Goal: Transaction & Acquisition: Purchase product/service

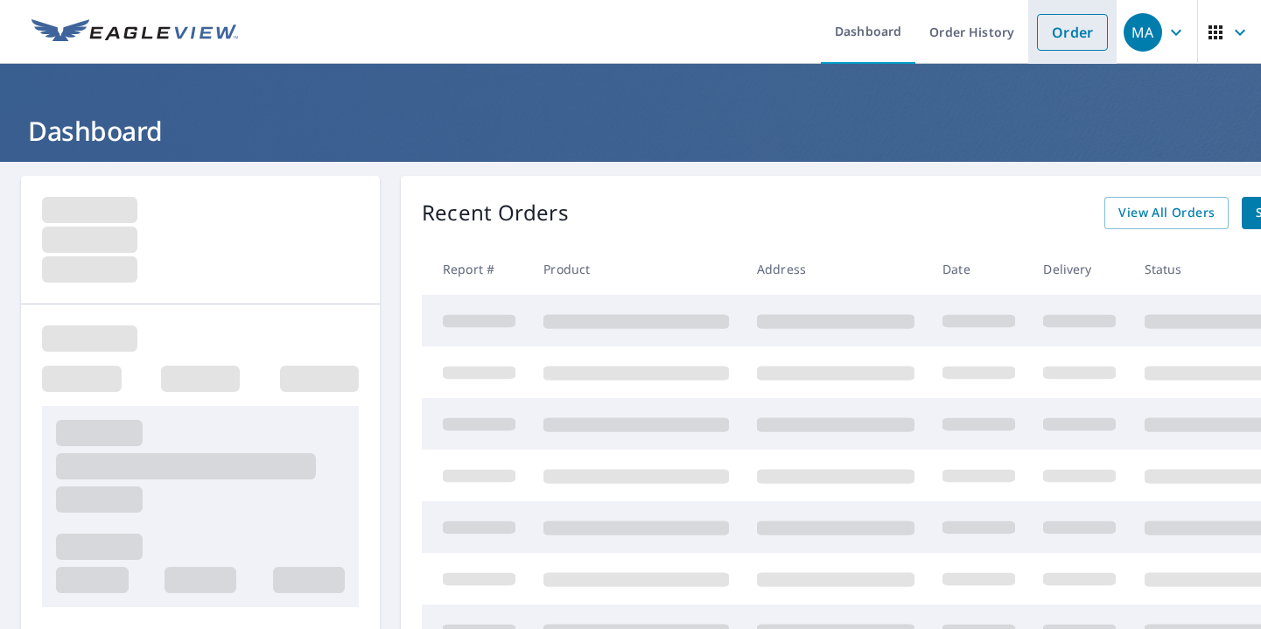
click at [1061, 28] on link "Order" at bounding box center [1072, 32] width 71 height 37
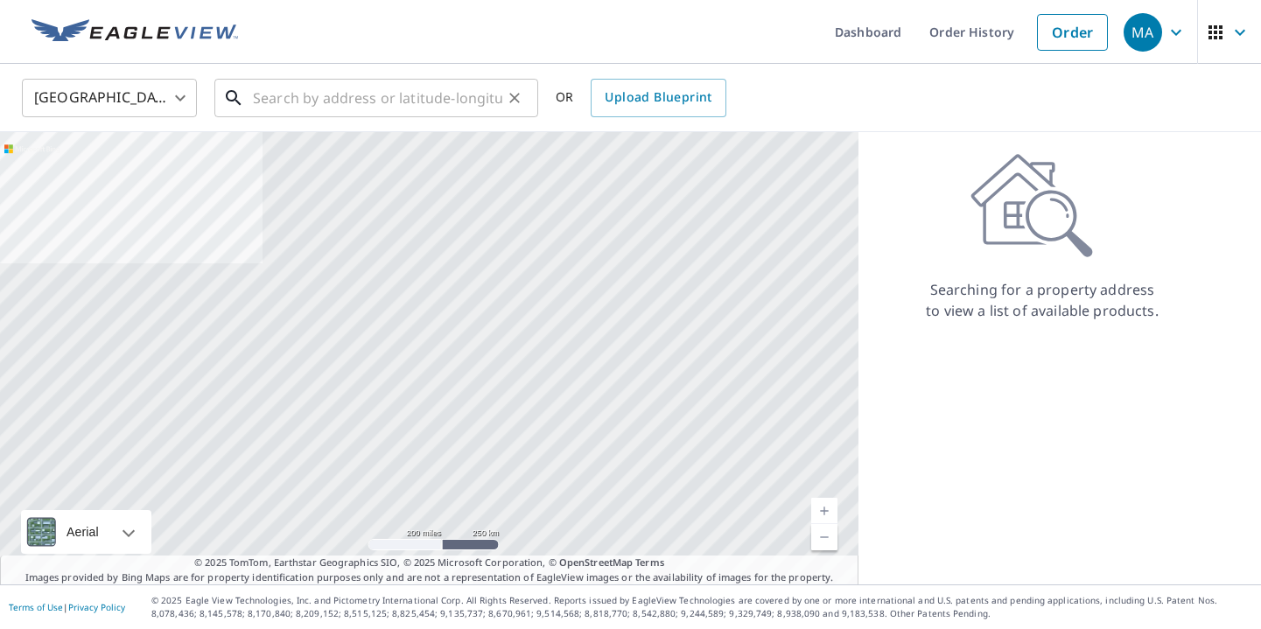
click at [418, 79] on input "text" at bounding box center [377, 97] width 249 height 49
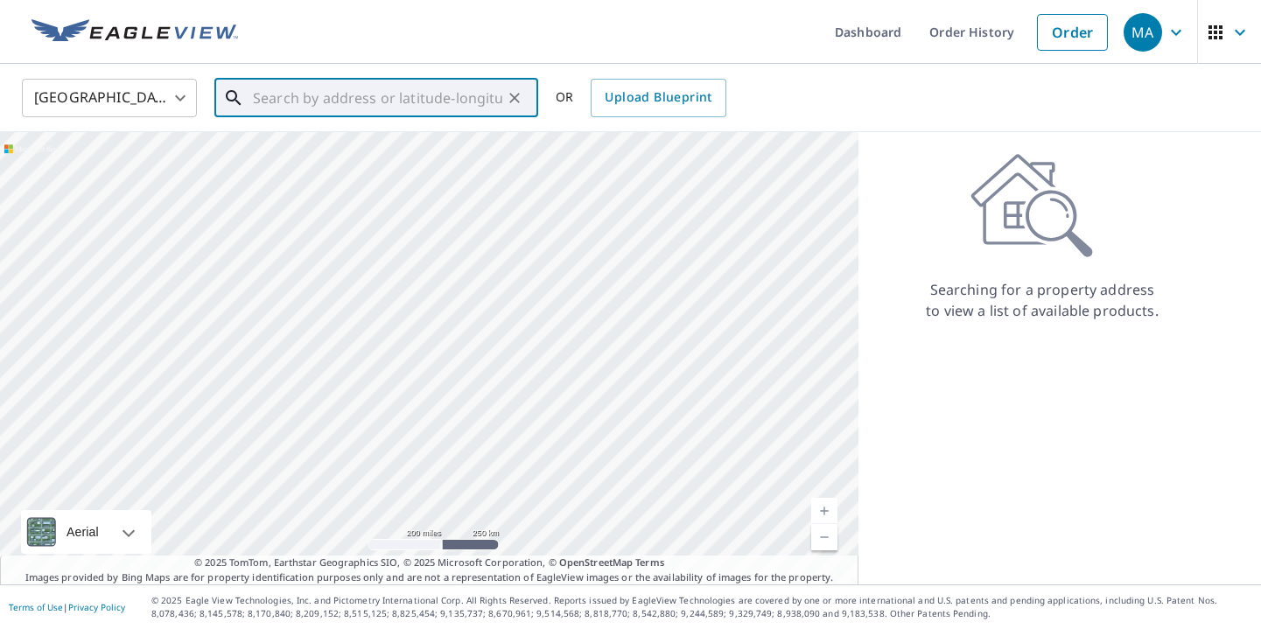
paste input "[STREET_ADDRESS][US_STATE]"
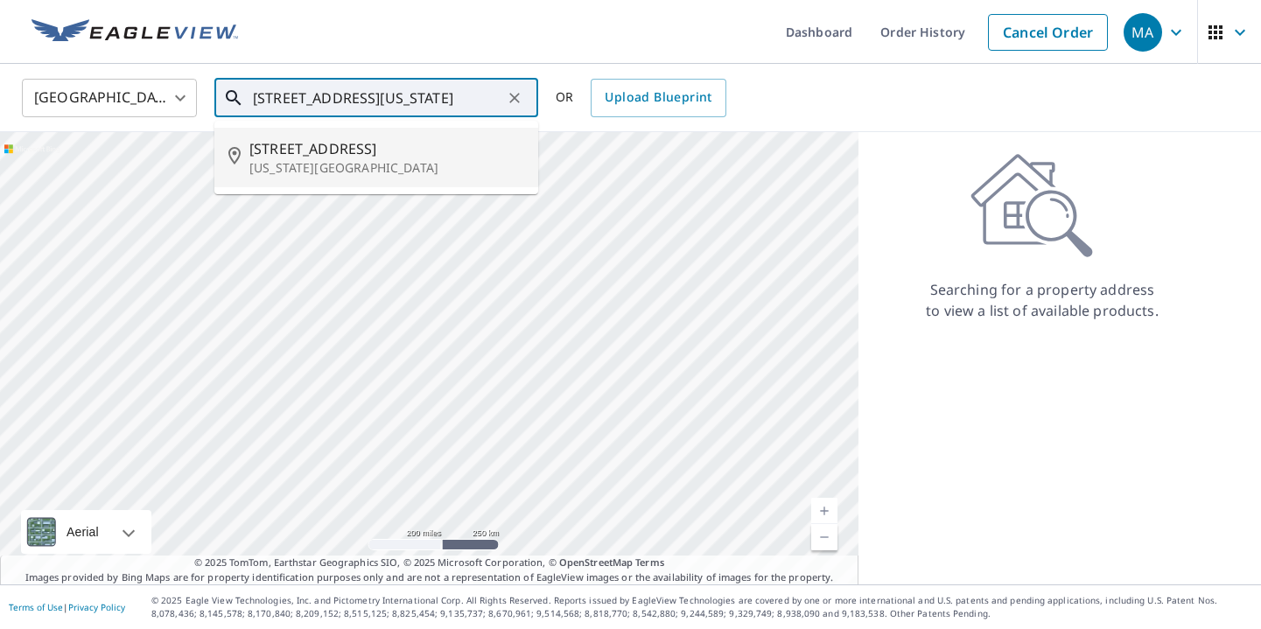
click at [392, 145] on span "[STREET_ADDRESS]" at bounding box center [386, 148] width 275 height 21
type input "[STREET_ADDRESS][US_STATE]"
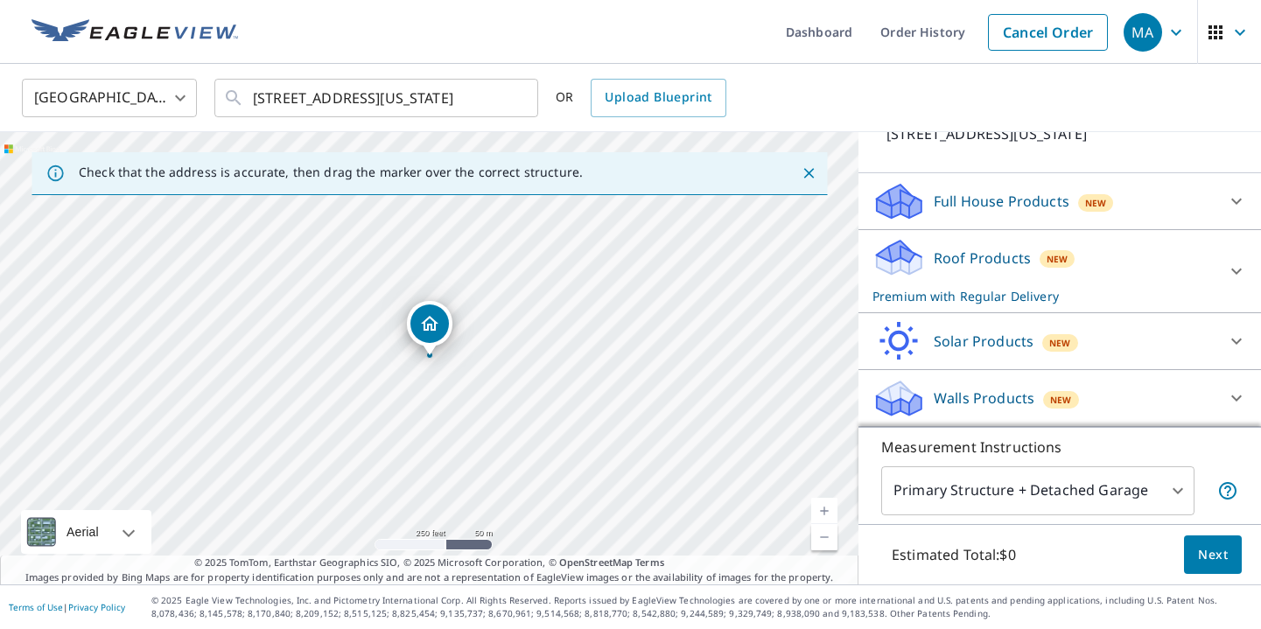
scroll to position [140, 0]
click at [1004, 258] on p "Roof Products" at bounding box center [982, 258] width 97 height 21
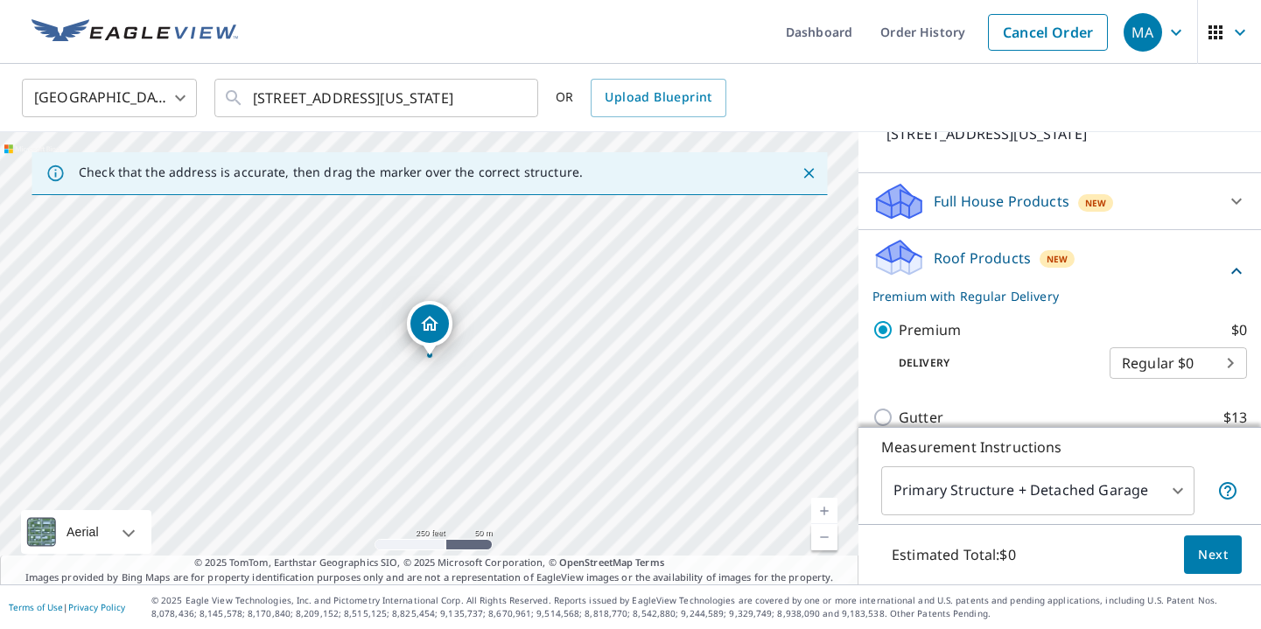
click at [1224, 553] on span "Next" at bounding box center [1213, 555] width 30 height 22
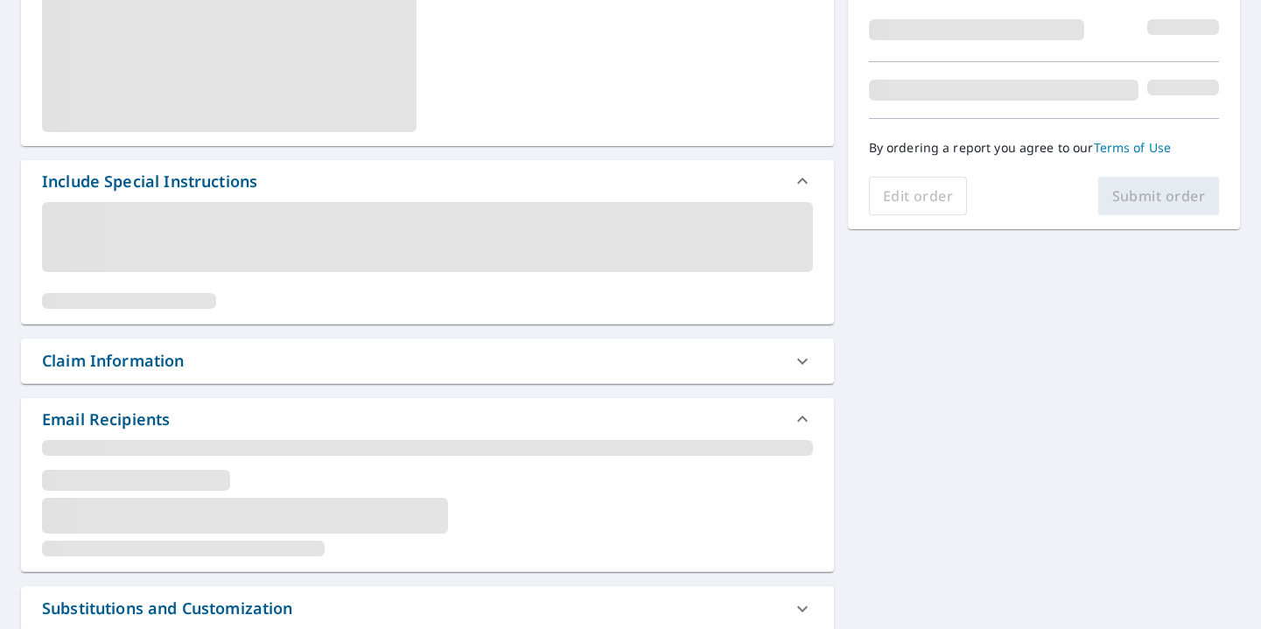
scroll to position [409, 0]
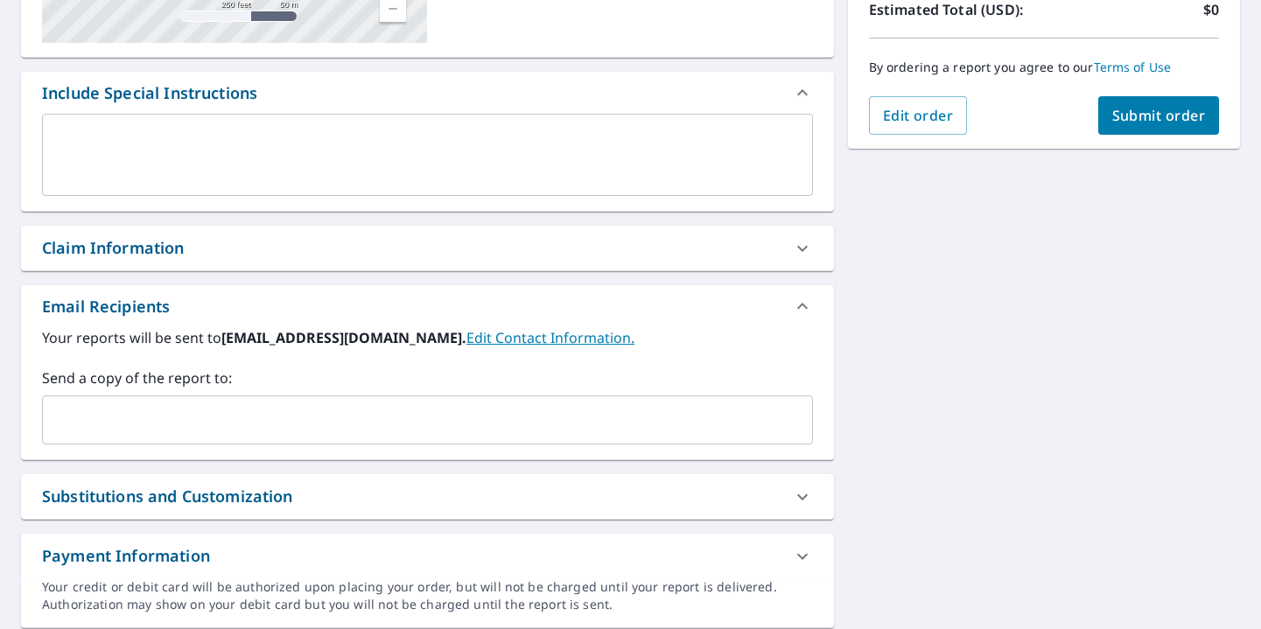
click at [1137, 130] on button "Submit order" at bounding box center [1159, 115] width 122 height 38
checkbox input "true"
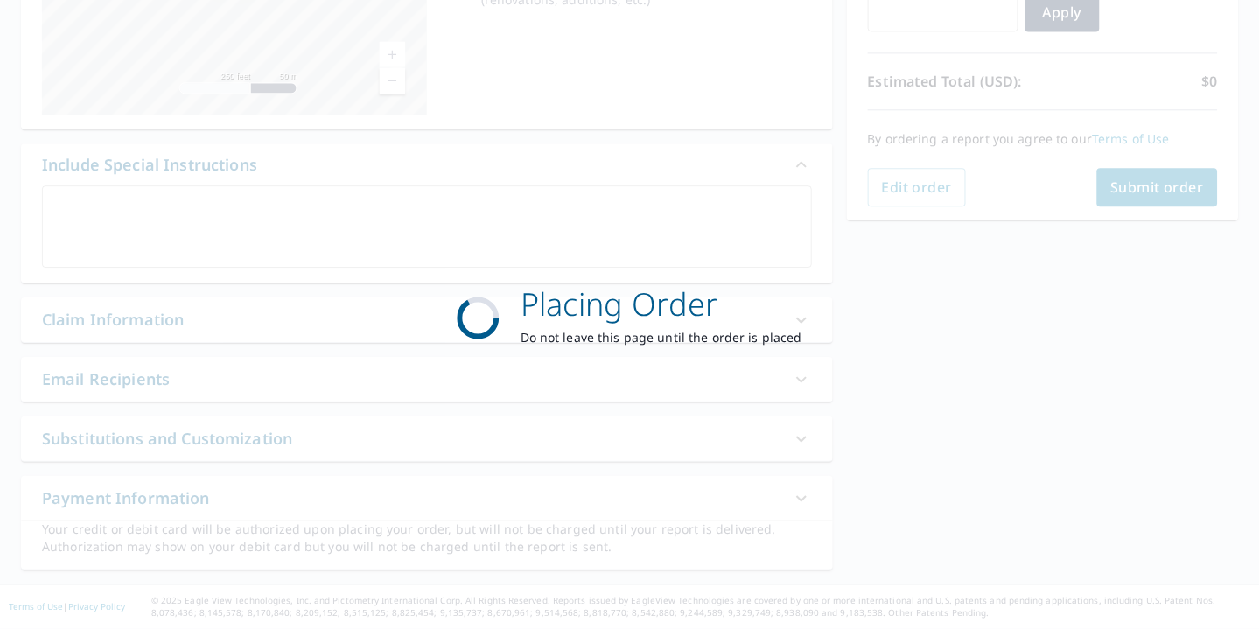
scroll to position [338, 0]
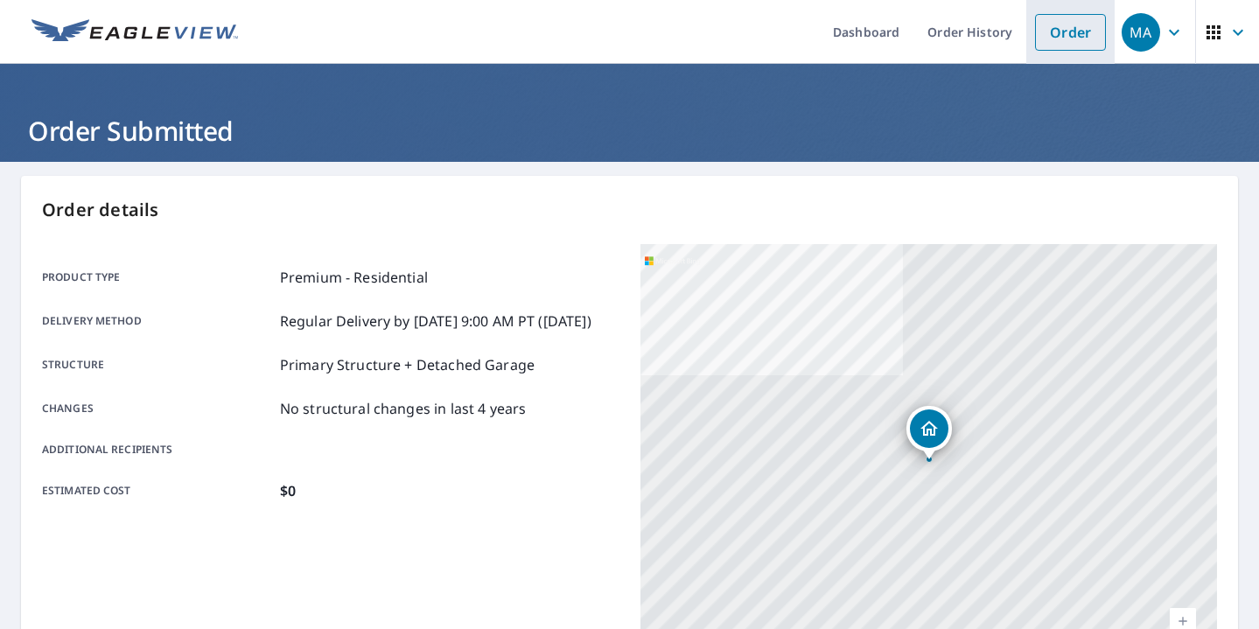
click at [1080, 36] on link "Order" at bounding box center [1070, 32] width 71 height 37
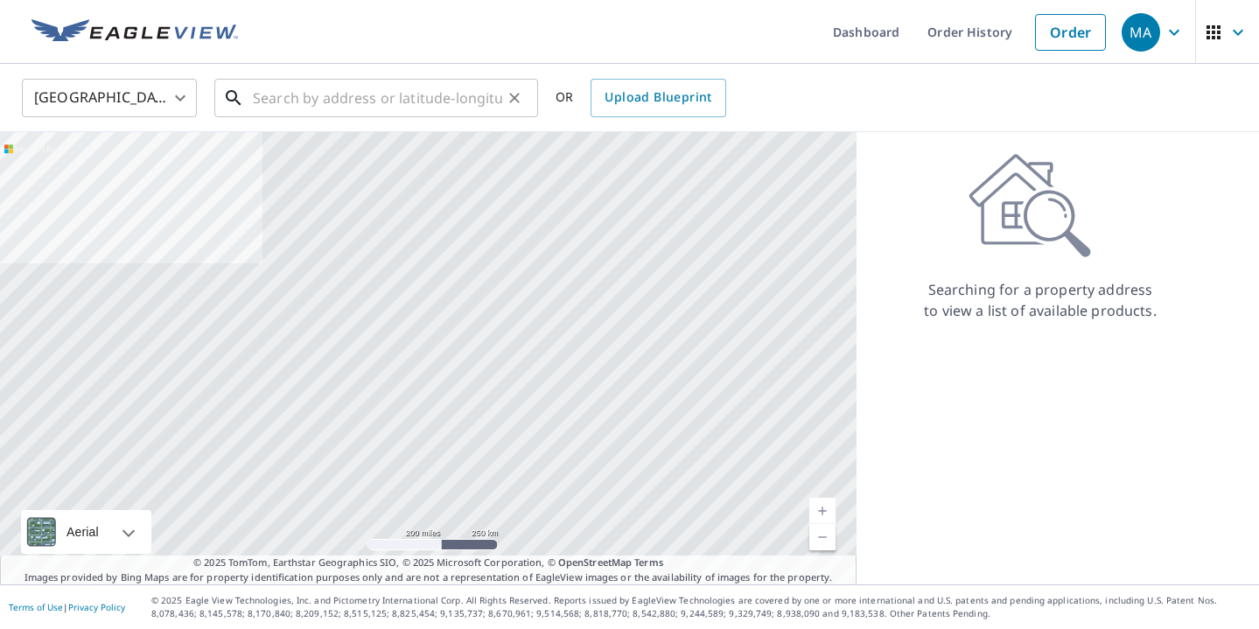
click at [417, 112] on input "text" at bounding box center [377, 97] width 249 height 49
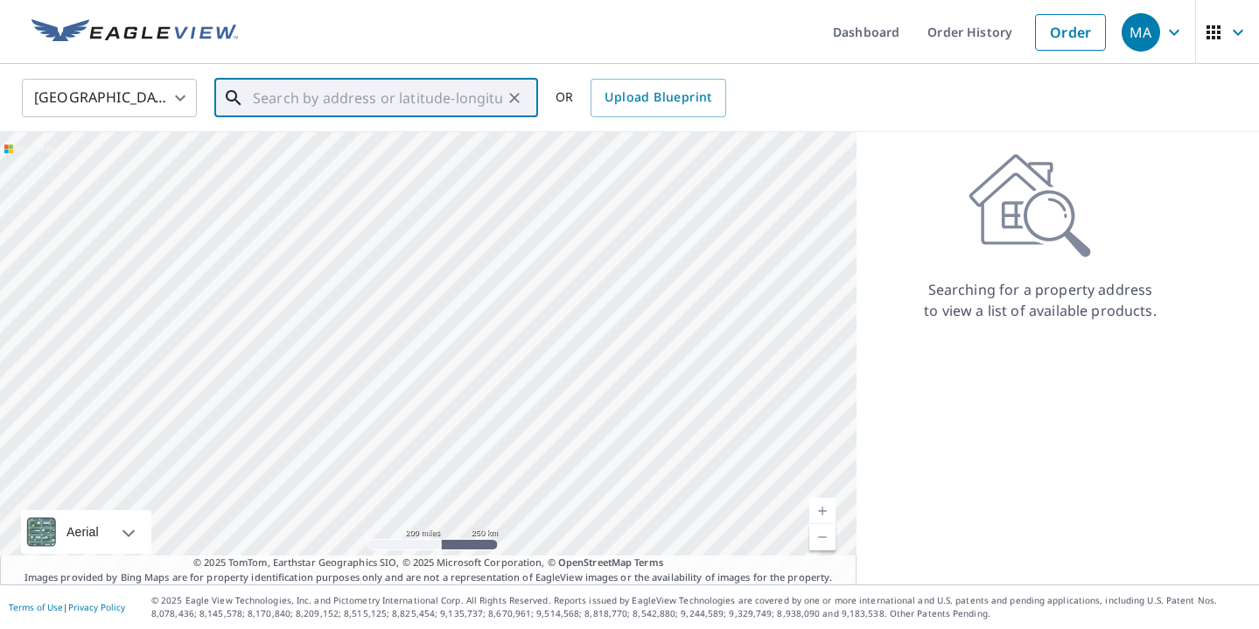
paste input "[STREET_ADDRESS][US_STATE]"
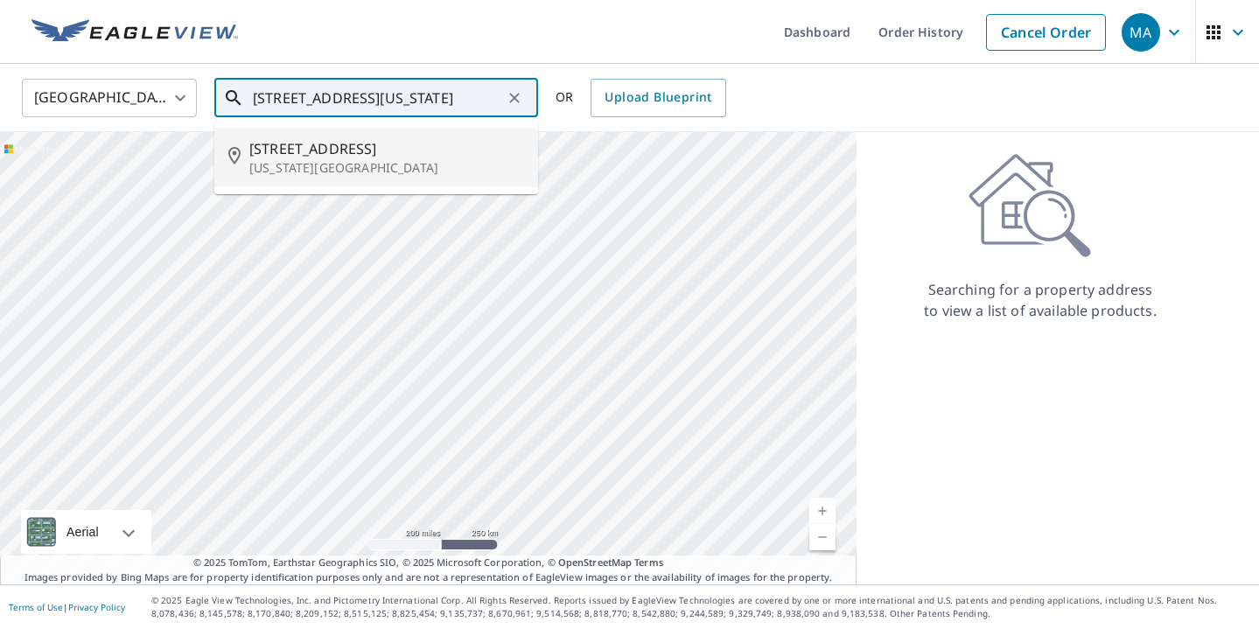
click at [403, 151] on span "[STREET_ADDRESS]" at bounding box center [386, 148] width 275 height 21
type input "[STREET_ADDRESS][US_STATE]"
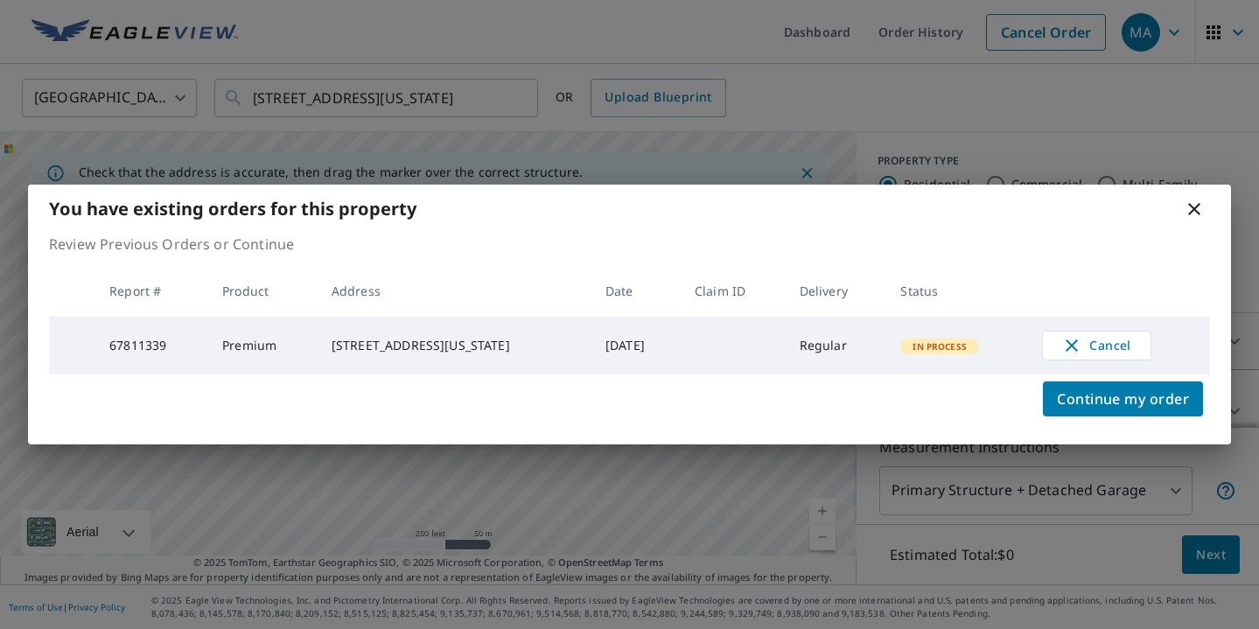
click at [984, 91] on div "You have existing orders for this property Review Previous Orders or Continue R…" at bounding box center [629, 314] width 1259 height 629
